Goal: Information Seeking & Learning: Learn about a topic

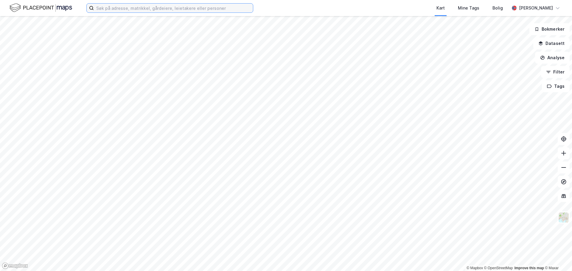
click at [110, 7] on input at bounding box center [173, 8] width 159 height 9
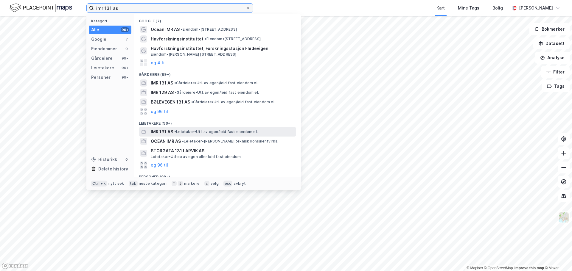
type input "imr 131 as"
click at [169, 133] on span "IMR 131 AS" at bounding box center [162, 131] width 22 height 7
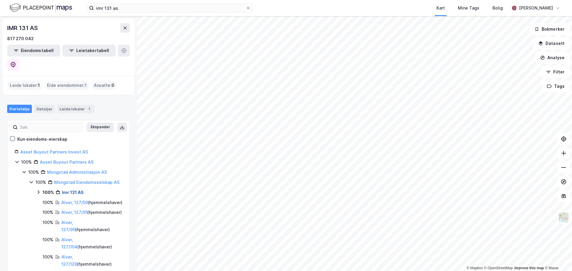
click at [71, 190] on link "Imr 131 AS" at bounding box center [73, 192] width 22 height 5
click at [83, 200] on link "Alver, 127/144" at bounding box center [77, 206] width 16 height 12
